Goal: Check status: Check status

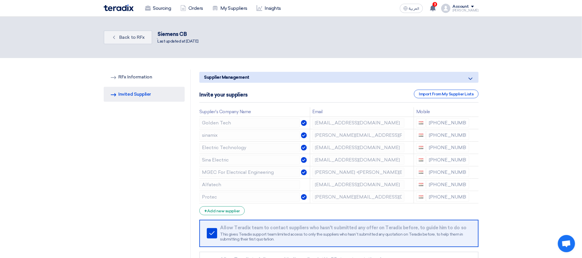
click at [516, 143] on section "RFQ Information RFx Information Invited Suppliers Invited Supplier Supplier Man…" at bounding box center [291, 183] width 582 height 250
click at [152, 3] on link "Sourcing" at bounding box center [158, 8] width 35 height 13
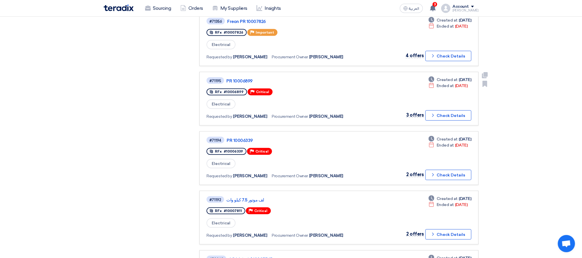
scroll to position [259, 0]
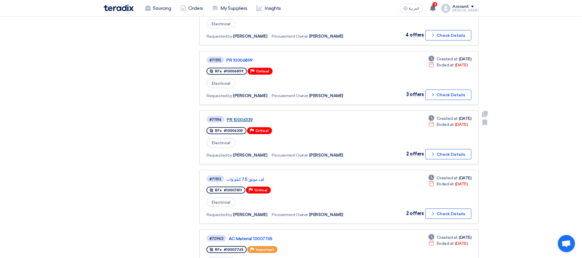
click at [241, 117] on link "PR 10006339" at bounding box center [299, 119] width 144 height 5
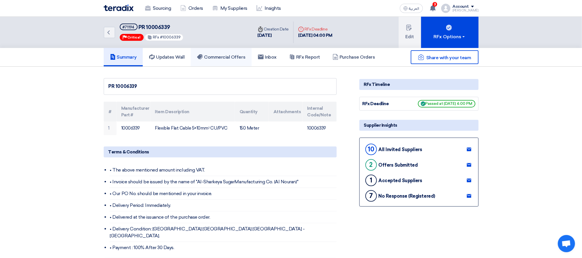
click at [209, 59] on h5 "Commercial Offers" at bounding box center [221, 57] width 48 height 6
